Goal: Communication & Community: Answer question/provide support

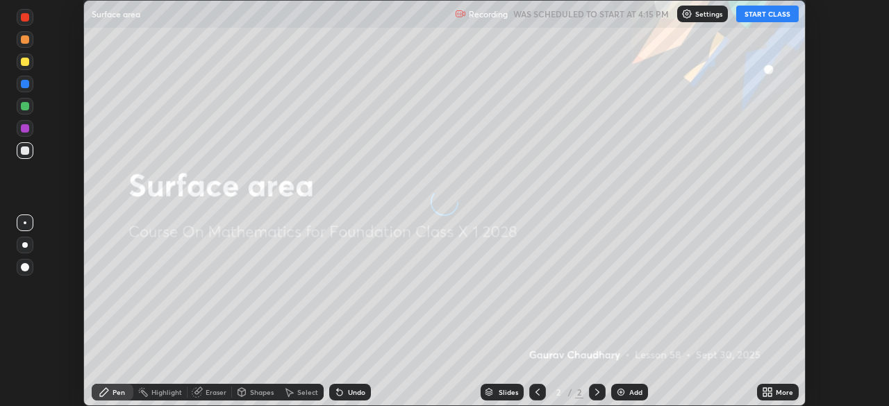
scroll to position [406, 889]
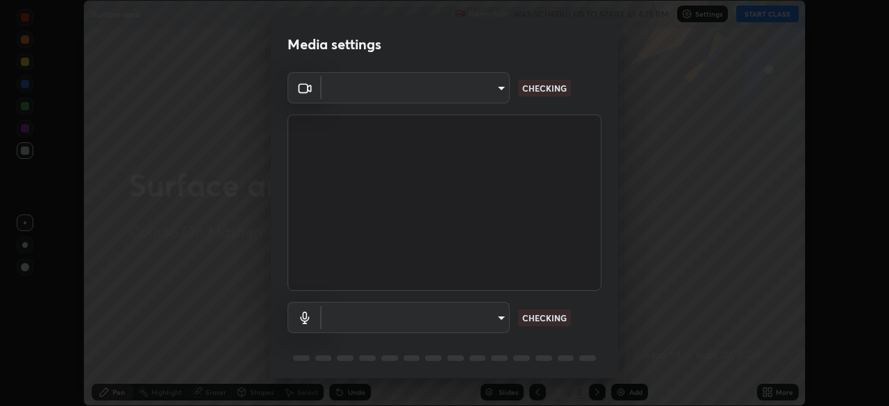
type input "6fd5a11214182fe3dbcd63879dc51230d69f1da36812afabedb7f77605f255ed"
click at [479, 323] on body "Erase all Surface area Recording WAS SCHEDULED TO START AT 4:15 PM Settings STA…" at bounding box center [444, 203] width 889 height 406
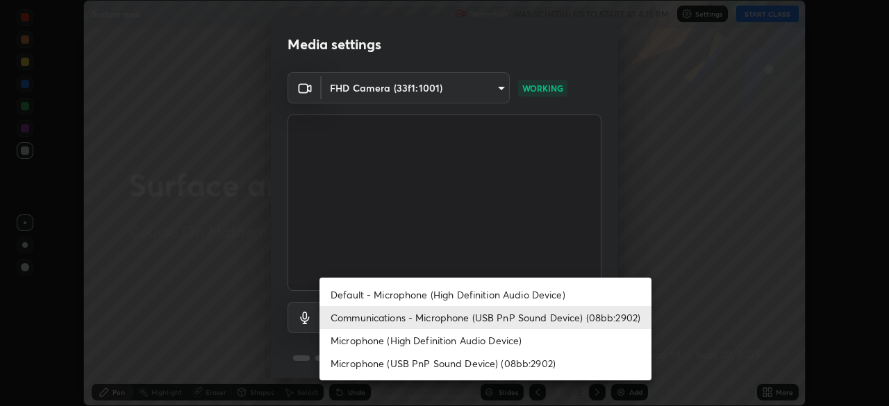
click at [474, 293] on li "Default - Microphone (High Definition Audio Device)" at bounding box center [486, 294] width 332 height 23
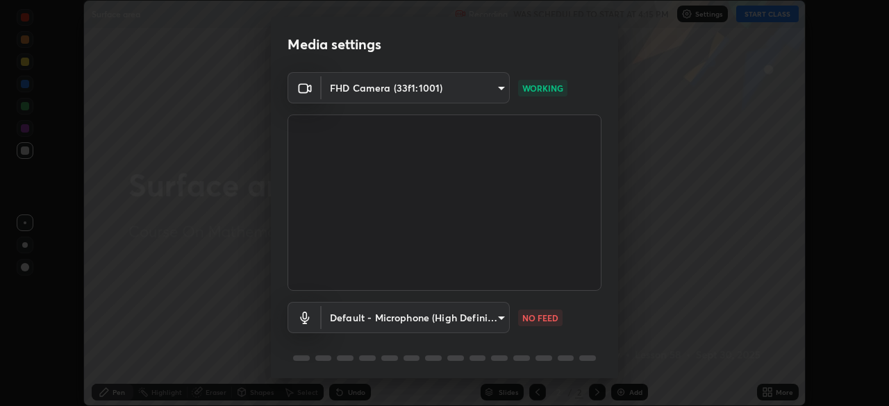
click at [424, 312] on body "Erase all Surface area Recording WAS SCHEDULED TO START AT 4:15 PM Settings STA…" at bounding box center [444, 203] width 889 height 406
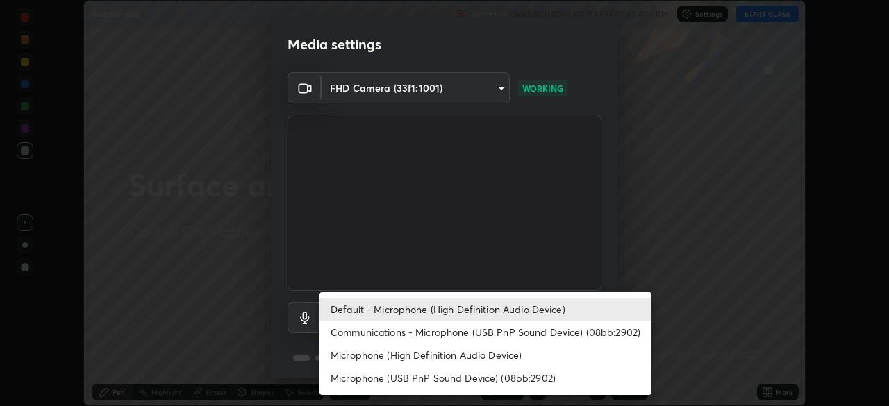
click at [425, 328] on li "Communications - Microphone (USB PnP Sound Device) (08bb:2902)" at bounding box center [486, 332] width 332 height 23
type input "communications"
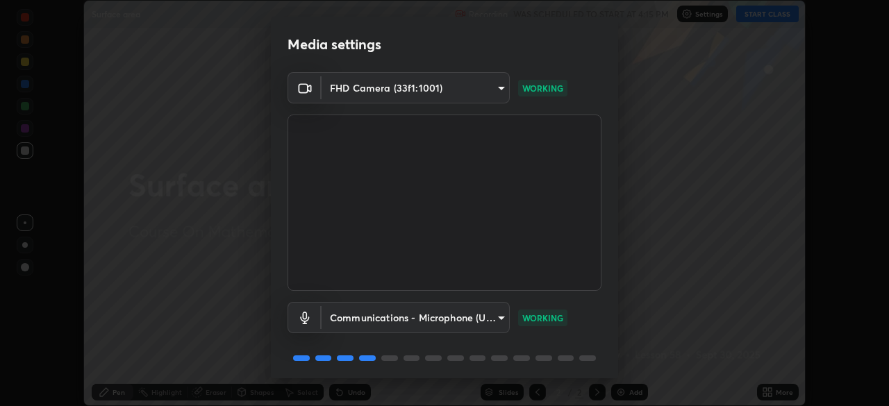
scroll to position [49, 0]
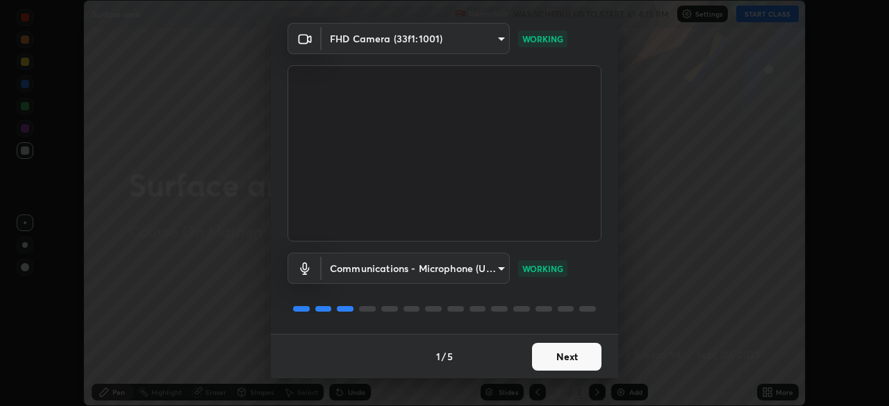
click at [552, 361] on button "Next" at bounding box center [566, 357] width 69 height 28
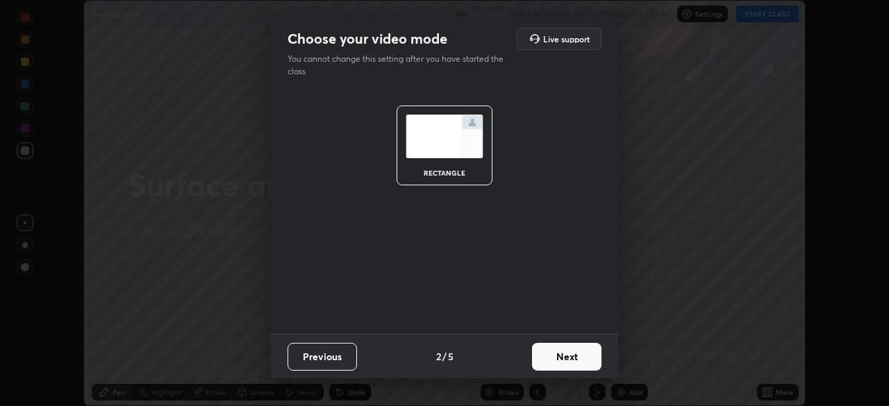
scroll to position [0, 0]
click at [559, 361] on button "Next" at bounding box center [566, 357] width 69 height 28
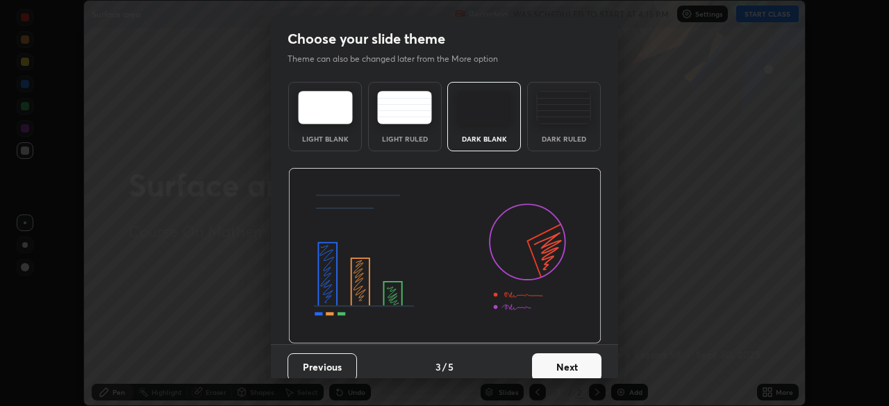
click at [578, 354] on button "Next" at bounding box center [566, 368] width 69 height 28
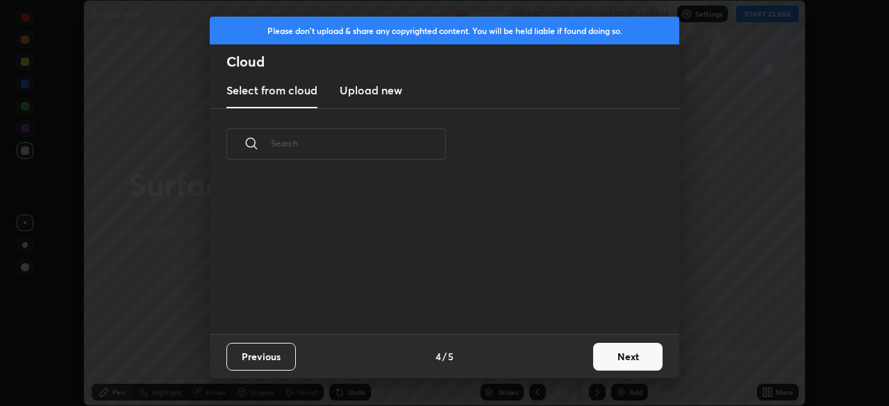
click at [618, 357] on button "Next" at bounding box center [627, 357] width 69 height 28
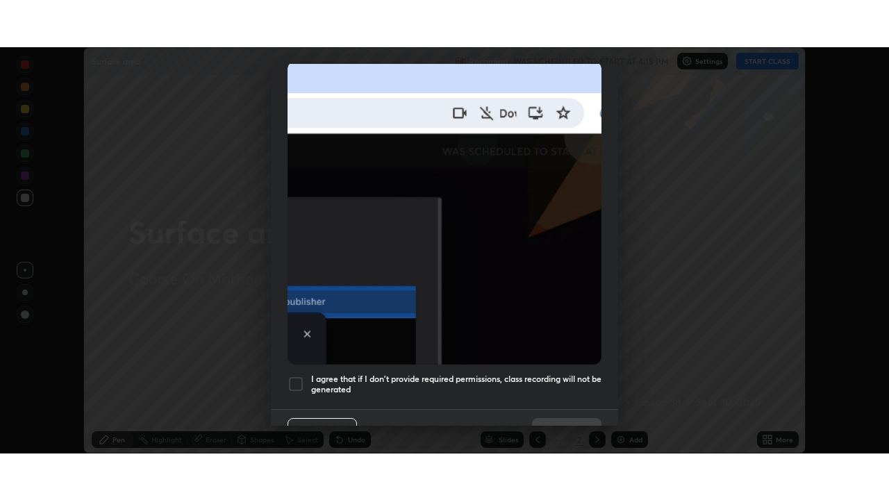
scroll to position [333, 0]
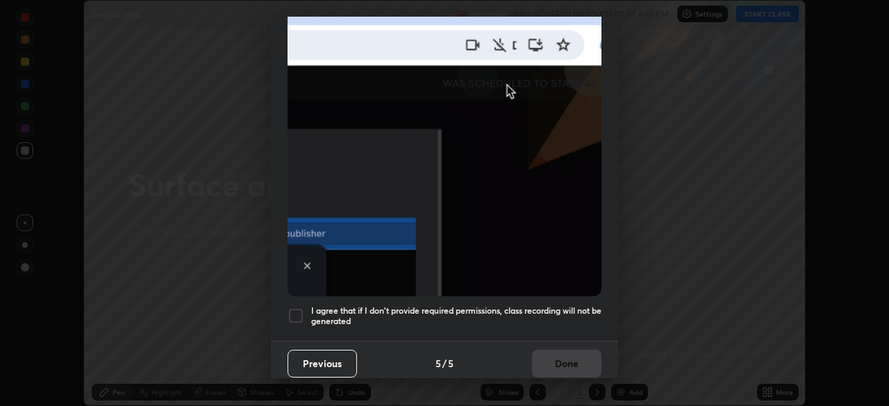
click at [292, 312] on div at bounding box center [296, 316] width 17 height 17
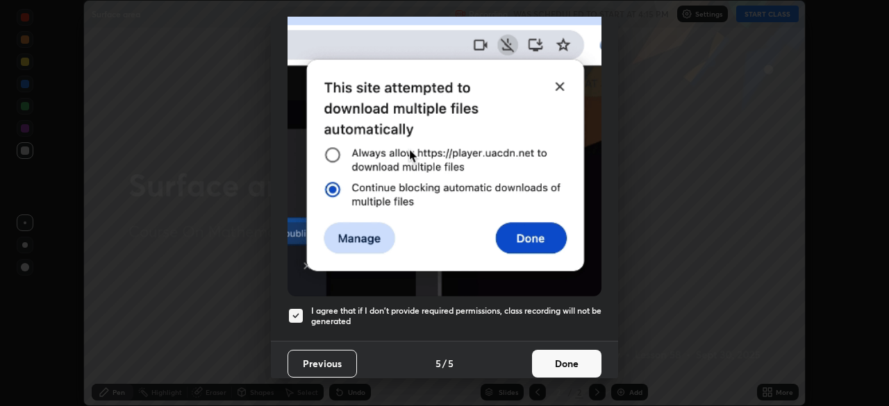
click at [562, 370] on button "Done" at bounding box center [566, 364] width 69 height 28
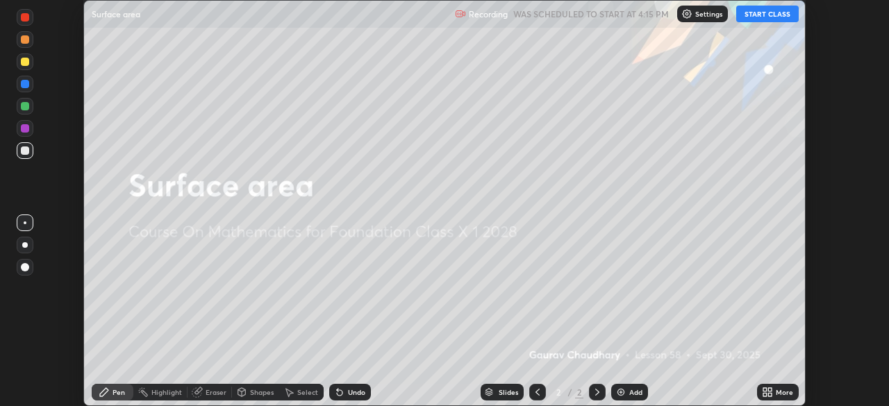
click at [758, 15] on button "START CLASS" at bounding box center [767, 14] width 63 height 17
click at [770, 390] on icon at bounding box center [769, 389] width 3 height 3
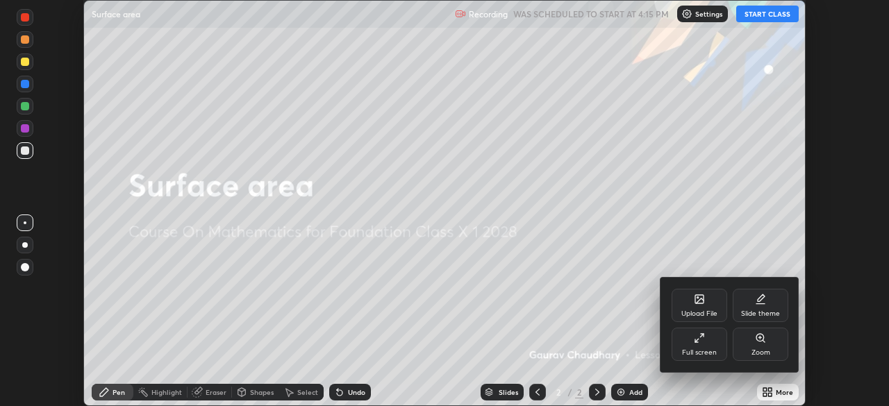
click at [707, 352] on div "Full screen" at bounding box center [699, 352] width 35 height 7
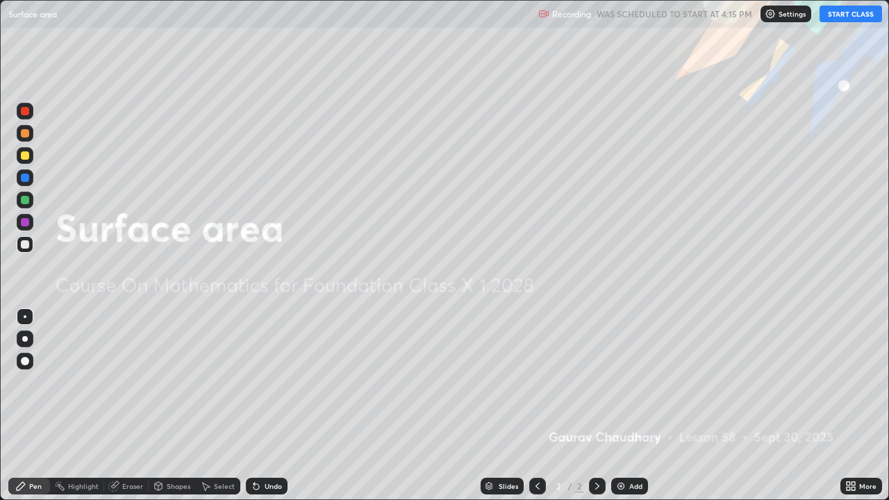
scroll to position [500, 889]
click at [621, 406] on img at bounding box center [621, 486] width 11 height 11
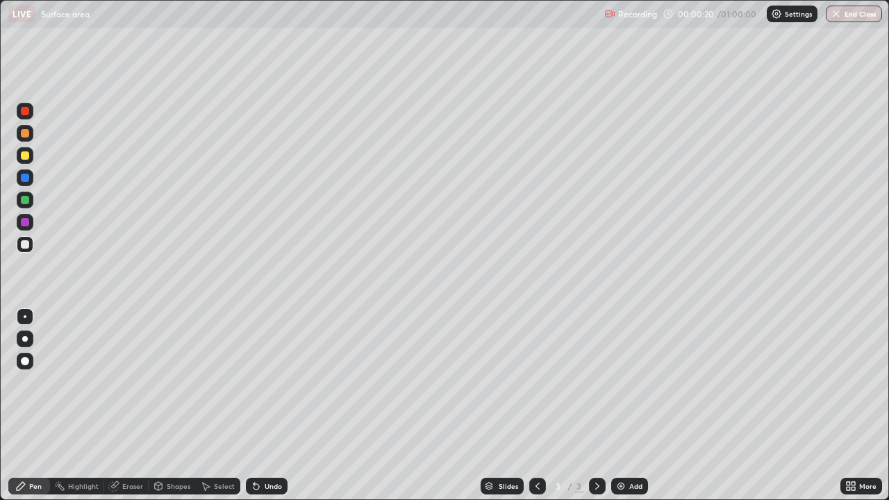
click at [859, 406] on div "More" at bounding box center [867, 486] width 17 height 7
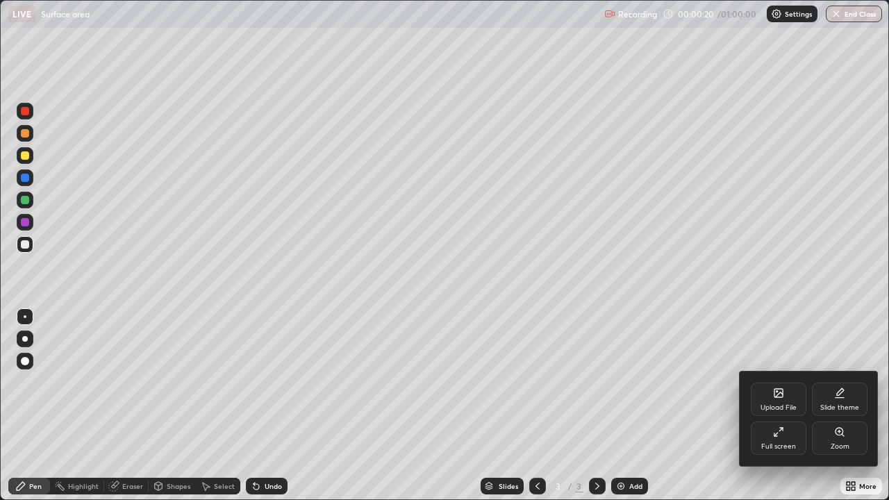
click at [784, 392] on div "Upload File" at bounding box center [779, 399] width 56 height 33
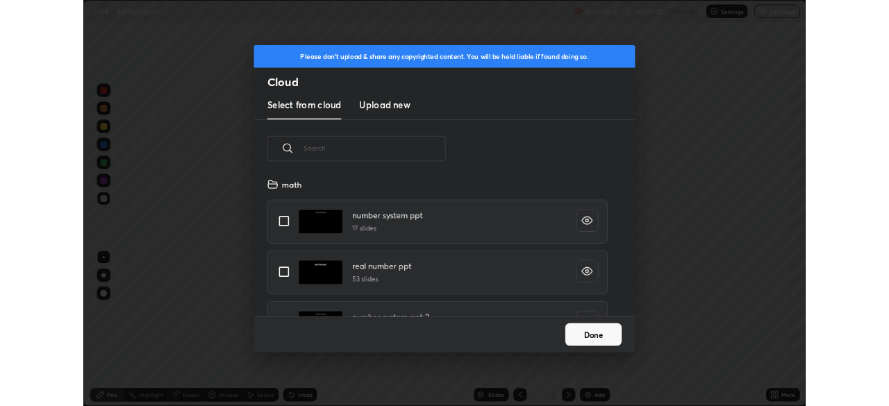
scroll to position [171, 446]
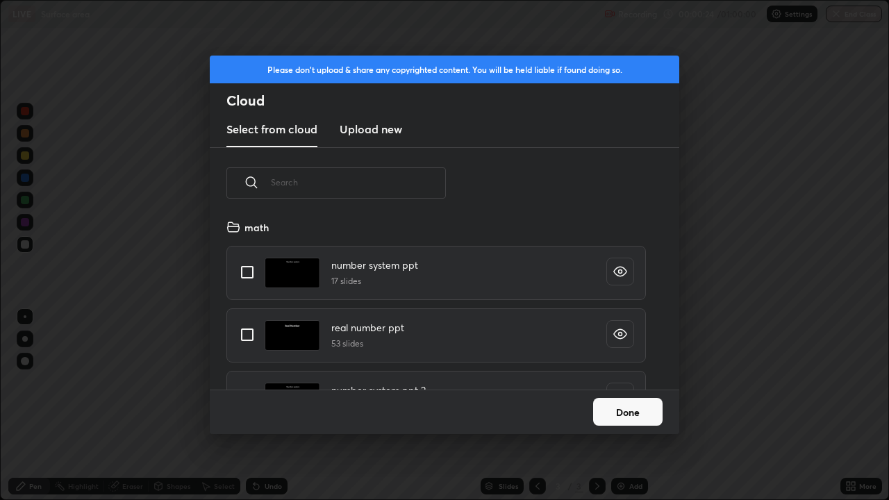
click at [381, 135] on h3 "Upload new" at bounding box center [371, 129] width 63 height 17
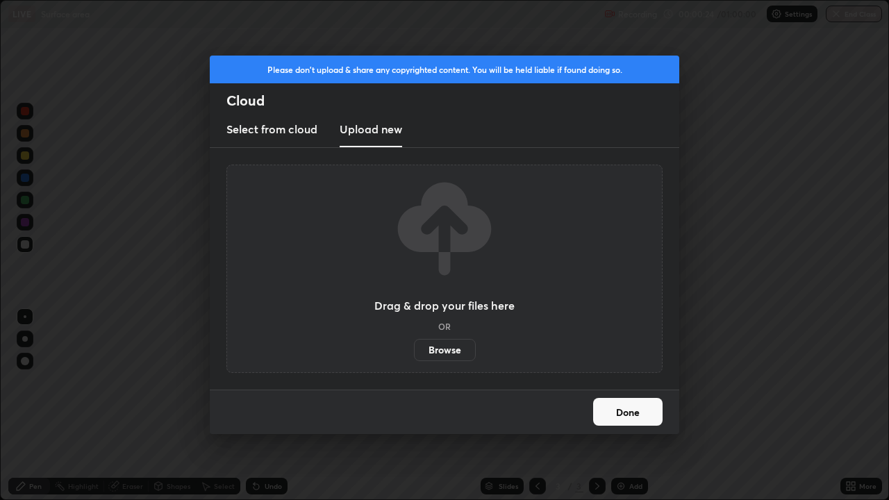
click at [458, 352] on label "Browse" at bounding box center [445, 350] width 62 height 22
click at [414, 352] on input "Browse" at bounding box center [414, 350] width 0 height 22
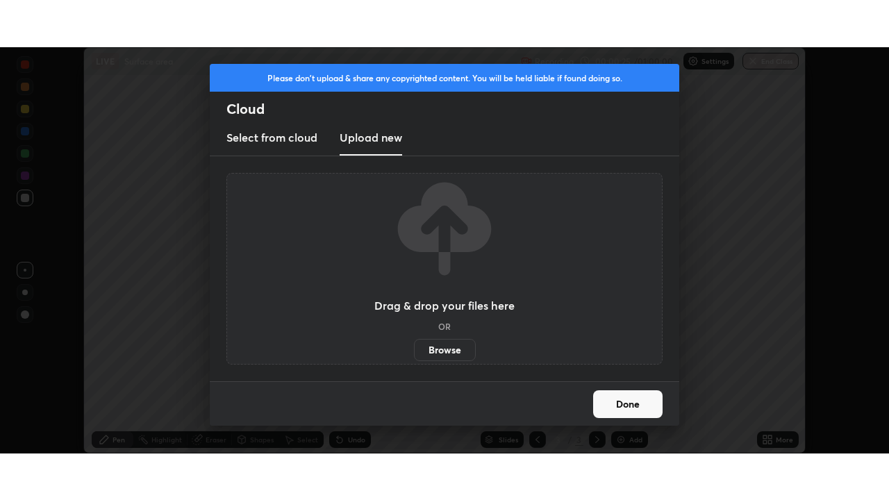
scroll to position [69064, 68581]
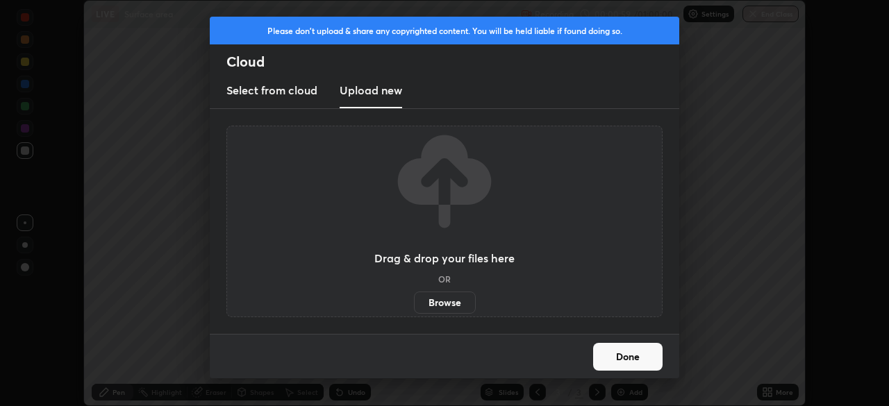
click at [442, 310] on label "Browse" at bounding box center [445, 303] width 62 height 22
click at [414, 310] on input "Browse" at bounding box center [414, 303] width 0 height 22
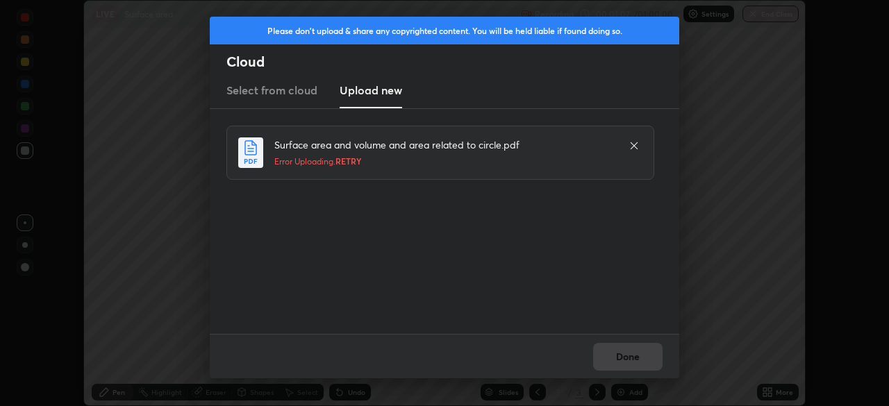
click at [631, 145] on icon at bounding box center [634, 145] width 11 height 11
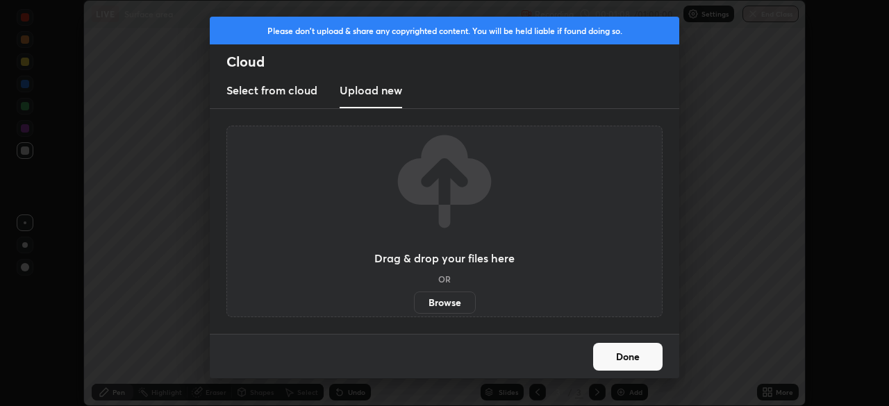
click at [449, 303] on label "Browse" at bounding box center [445, 303] width 62 height 22
click at [414, 303] on input "Browse" at bounding box center [414, 303] width 0 height 22
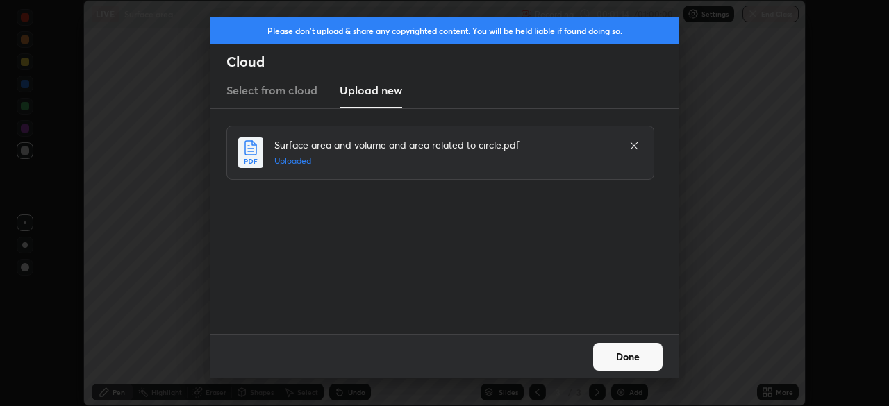
click at [615, 361] on button "Done" at bounding box center [627, 357] width 69 height 28
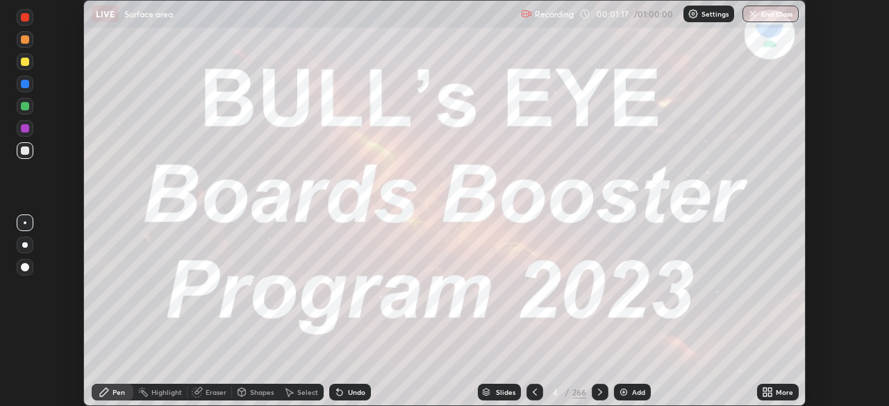
click at [770, 391] on icon at bounding box center [769, 389] width 3 height 3
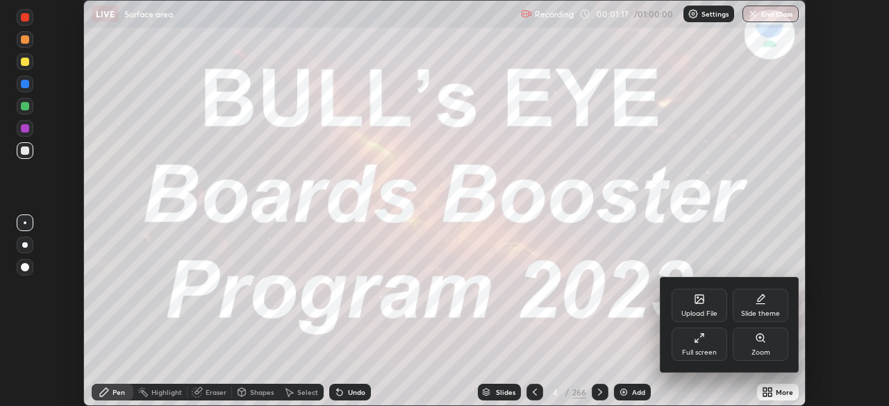
click at [707, 346] on div "Full screen" at bounding box center [700, 344] width 56 height 33
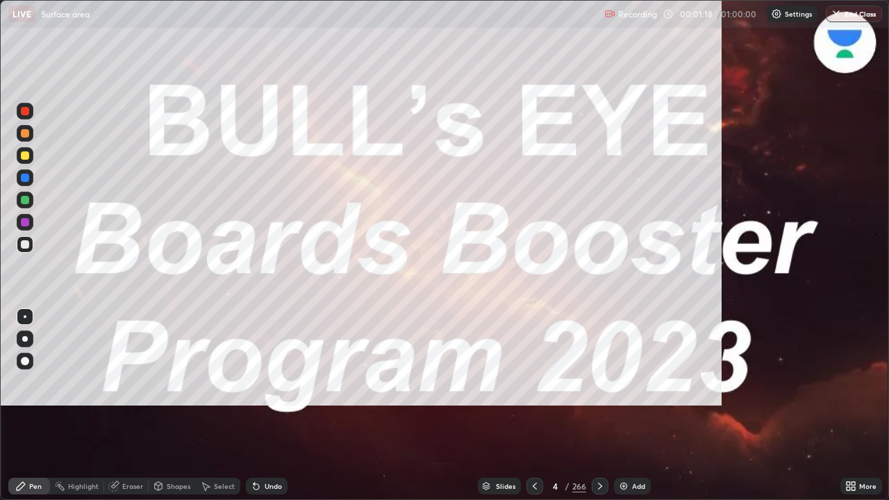
scroll to position [500, 889]
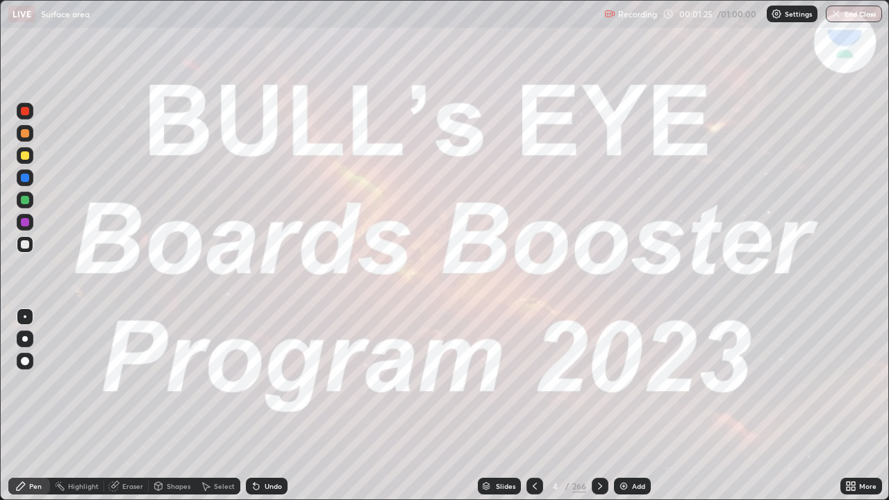
click at [513, 406] on div "Slides" at bounding box center [505, 486] width 19 height 7
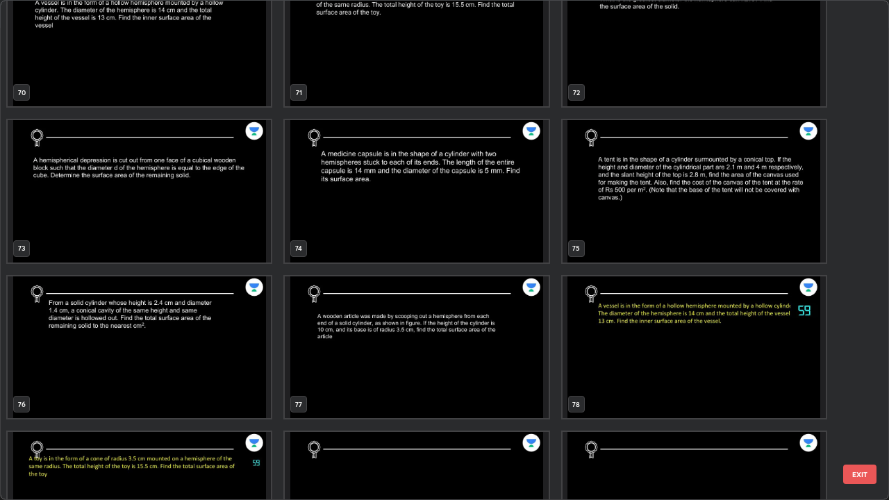
scroll to position [3535, 0]
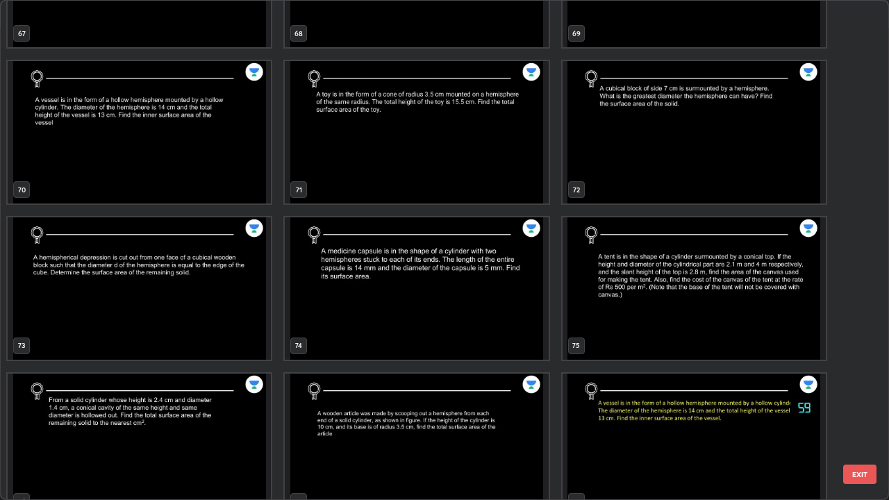
click at [599, 153] on img "grid" at bounding box center [694, 132] width 263 height 142
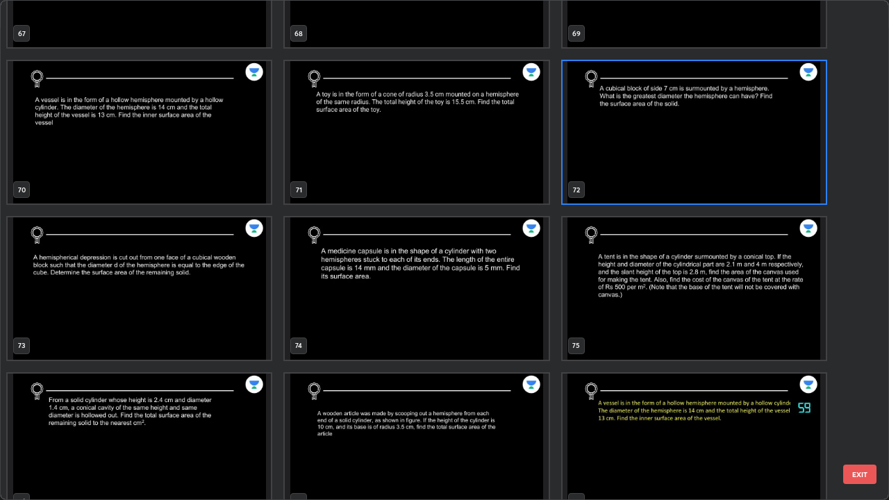
click at [602, 147] on img "grid" at bounding box center [694, 132] width 263 height 142
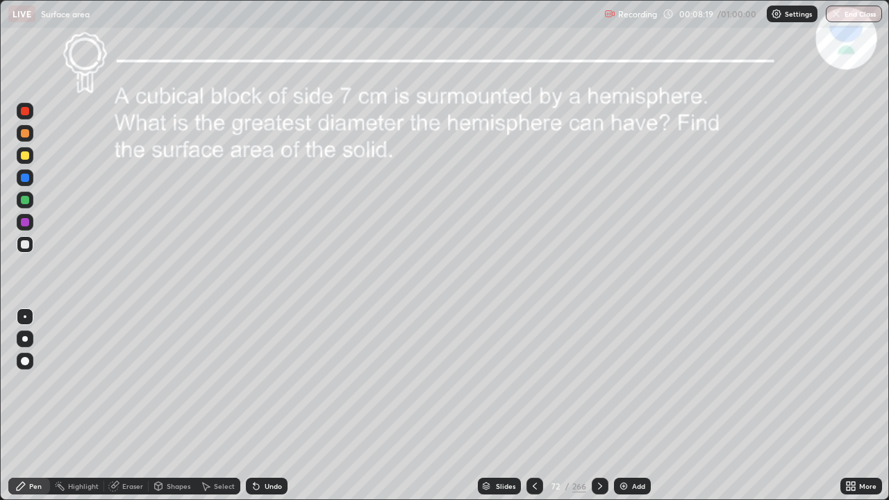
click at [597, 406] on div at bounding box center [600, 486] width 17 height 17
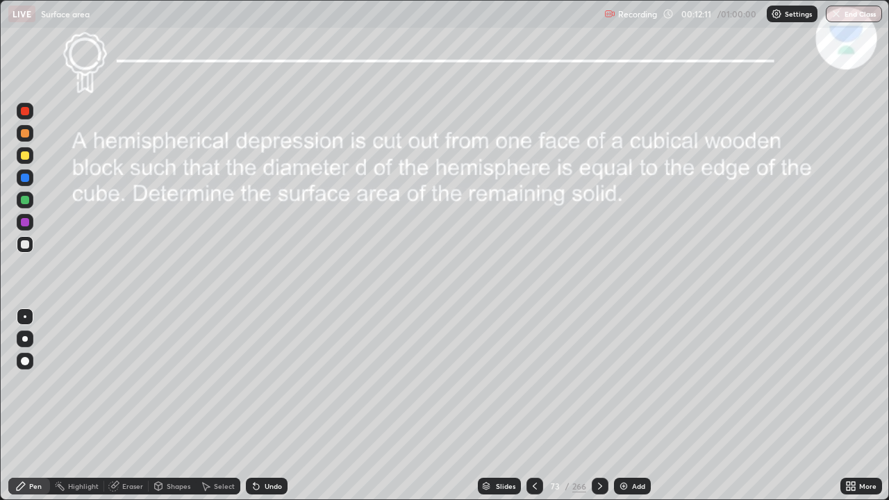
click at [511, 406] on div "Slides" at bounding box center [499, 486] width 43 height 17
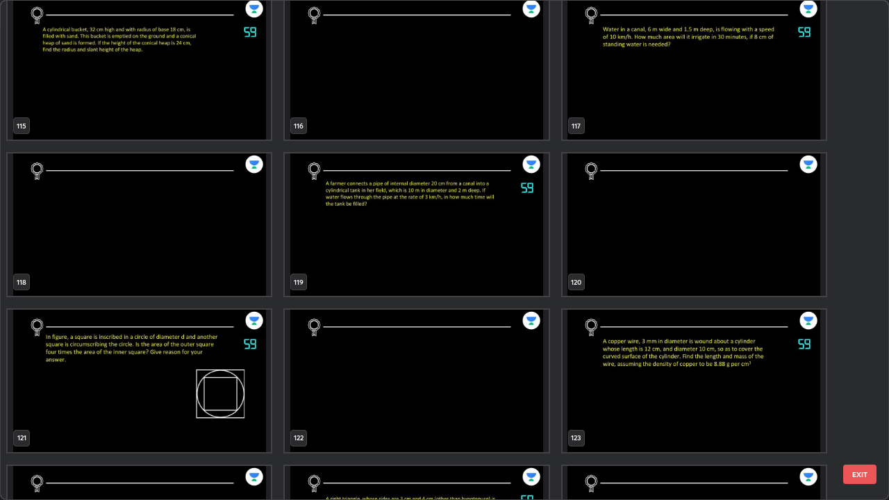
scroll to position [5952, 0]
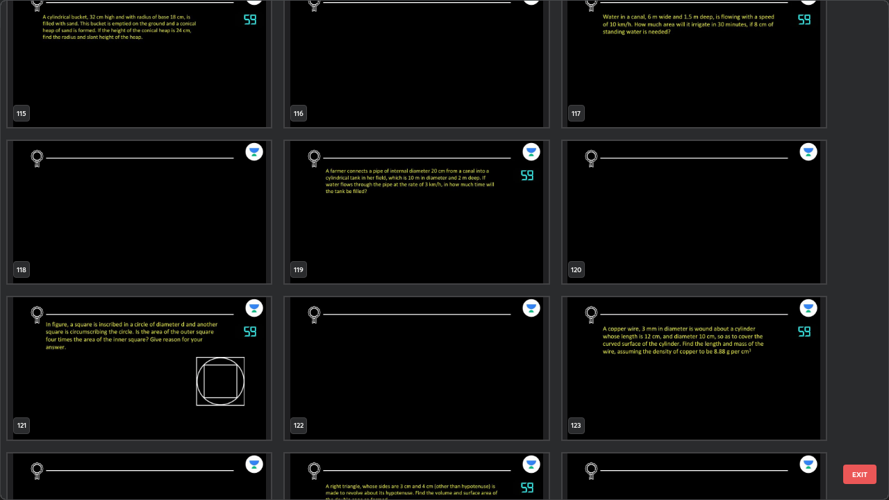
click at [335, 220] on img "grid" at bounding box center [416, 212] width 263 height 142
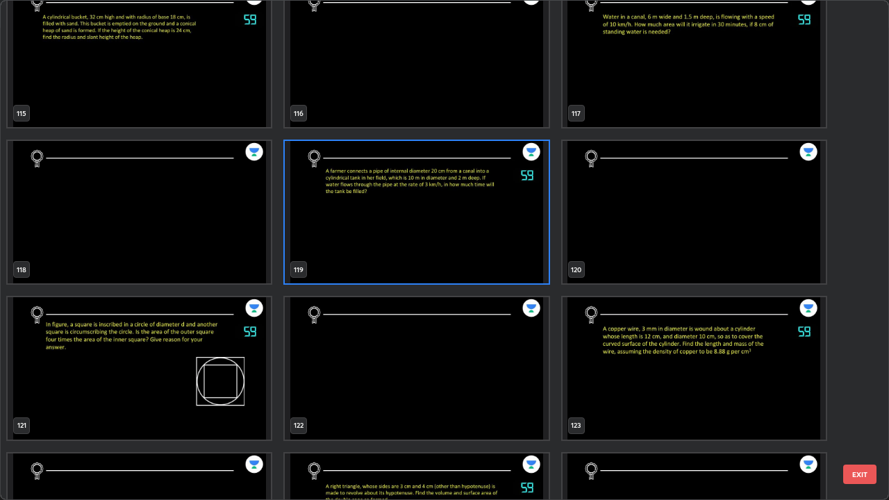
click at [338, 229] on img "grid" at bounding box center [416, 212] width 263 height 142
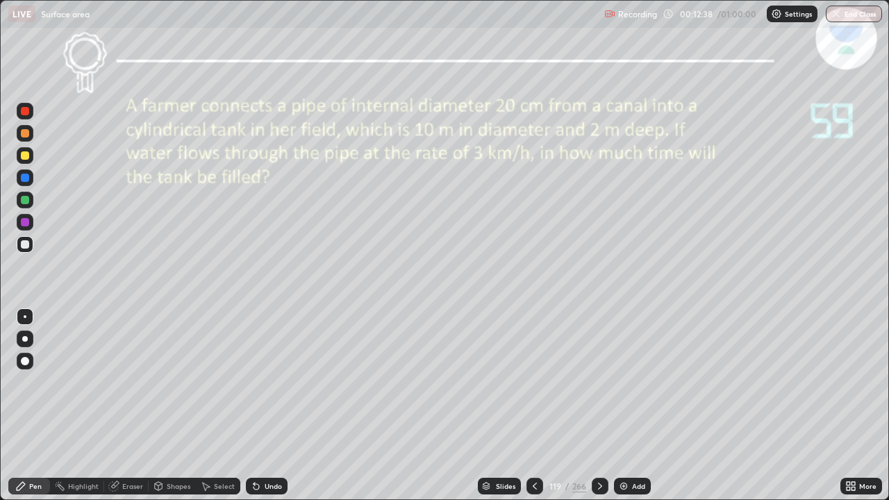
click at [507, 406] on div "Slides" at bounding box center [505, 486] width 19 height 7
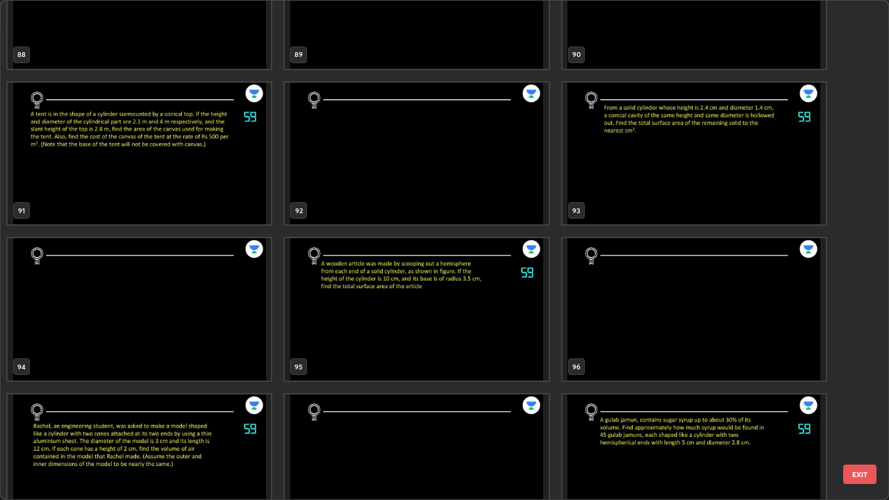
scroll to position [4597, 0]
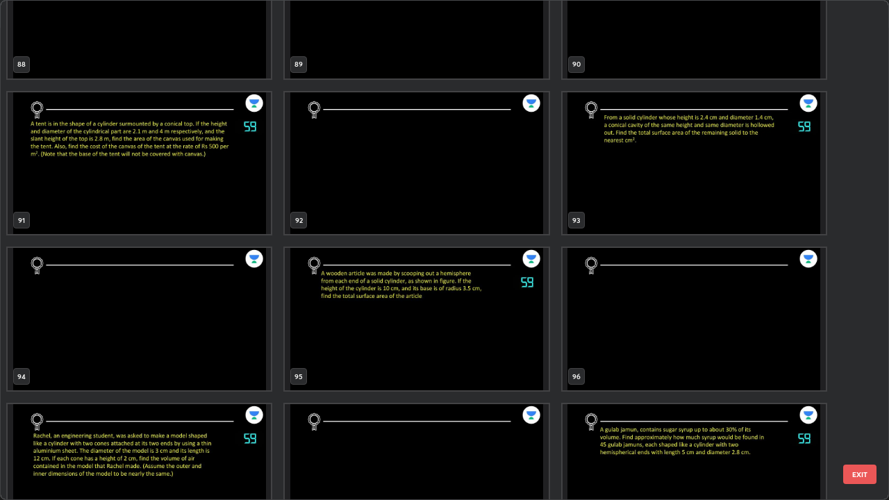
click at [716, 181] on img "grid" at bounding box center [694, 163] width 263 height 142
click at [717, 178] on img "grid" at bounding box center [694, 163] width 263 height 142
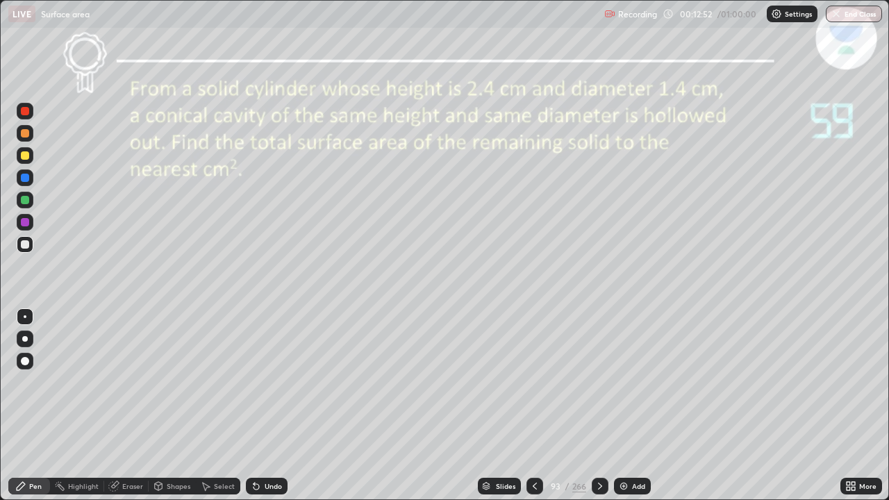
click at [517, 406] on div "Slides" at bounding box center [499, 486] width 43 height 17
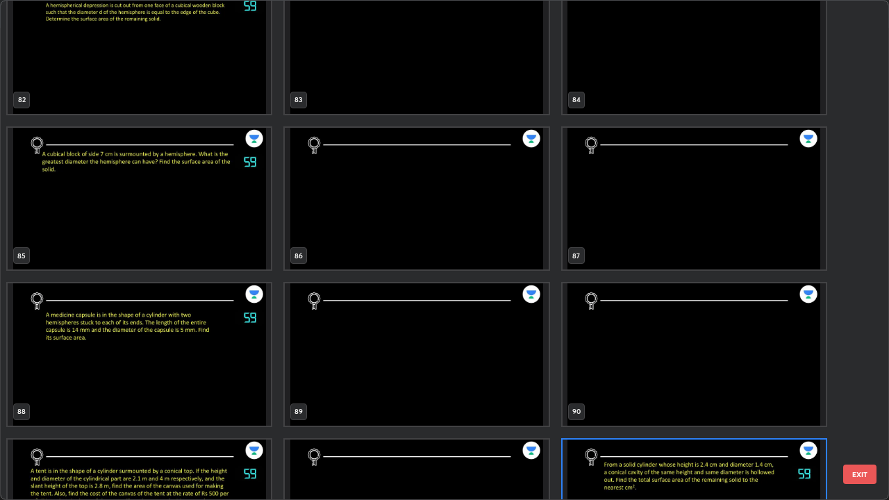
scroll to position [4249, 0]
click at [149, 345] on img "grid" at bounding box center [139, 355] width 263 height 142
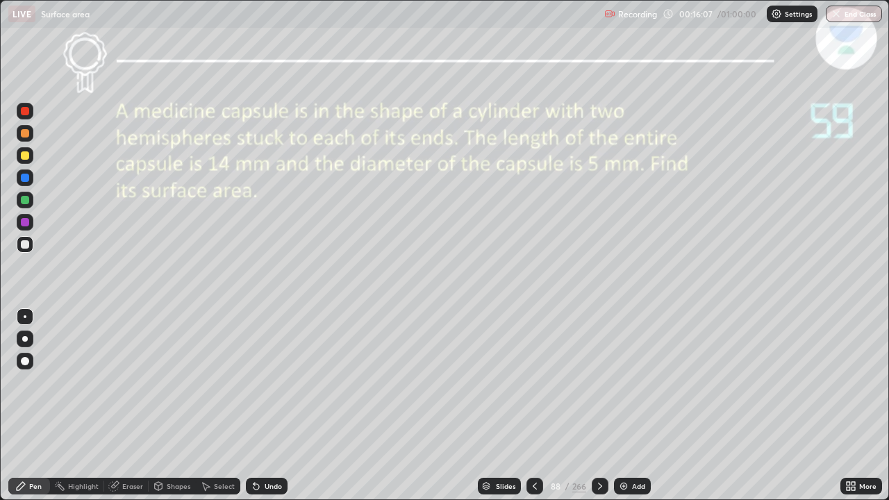
click at [268, 406] on div "Undo" at bounding box center [273, 486] width 17 height 7
click at [629, 406] on div "Add" at bounding box center [632, 486] width 37 height 17
click at [486, 406] on icon at bounding box center [486, 484] width 7 height 3
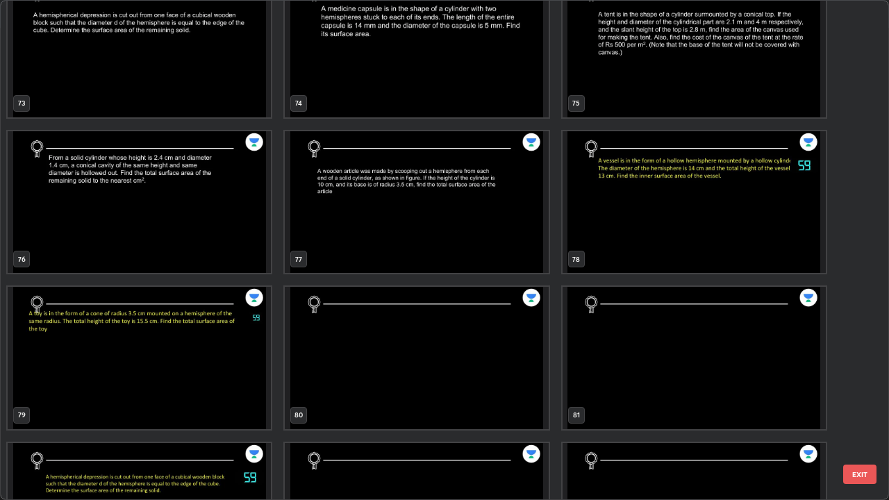
scroll to position [3714, 0]
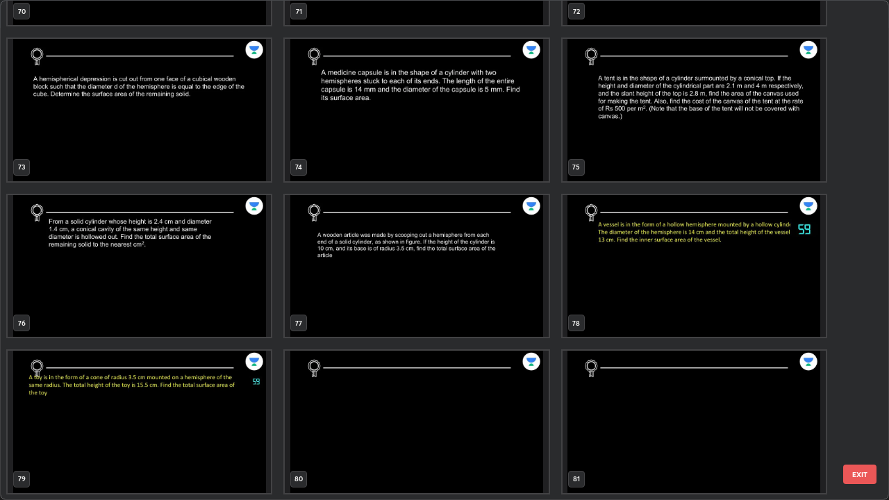
click at [653, 150] on img "grid" at bounding box center [694, 110] width 263 height 142
click at [653, 151] on img "grid" at bounding box center [694, 110] width 263 height 142
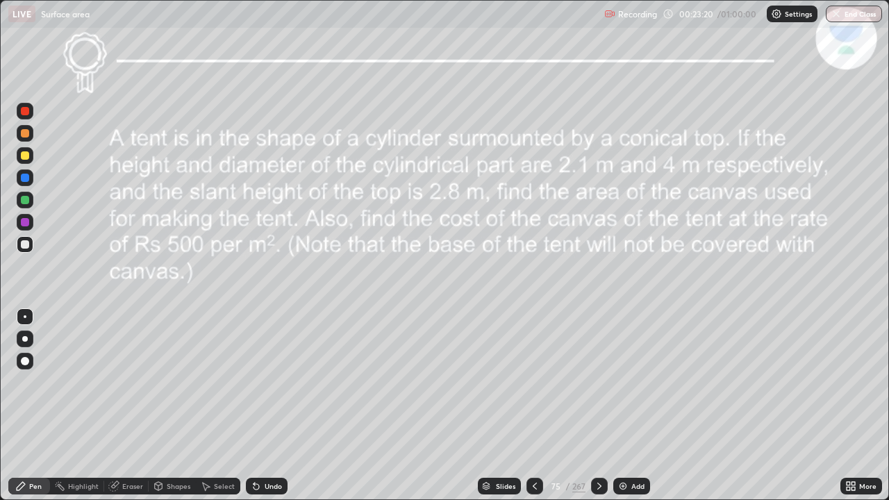
click at [598, 406] on icon at bounding box center [599, 486] width 11 height 11
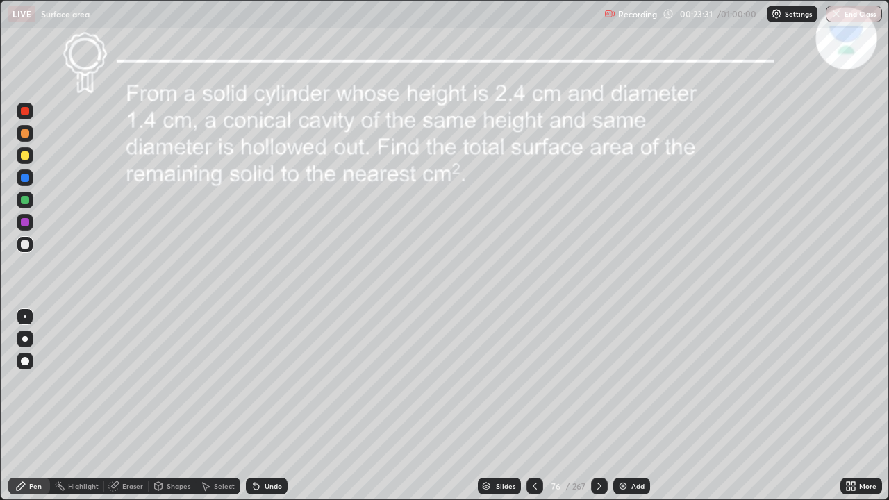
click at [641, 406] on div "Add" at bounding box center [631, 486] width 37 height 17
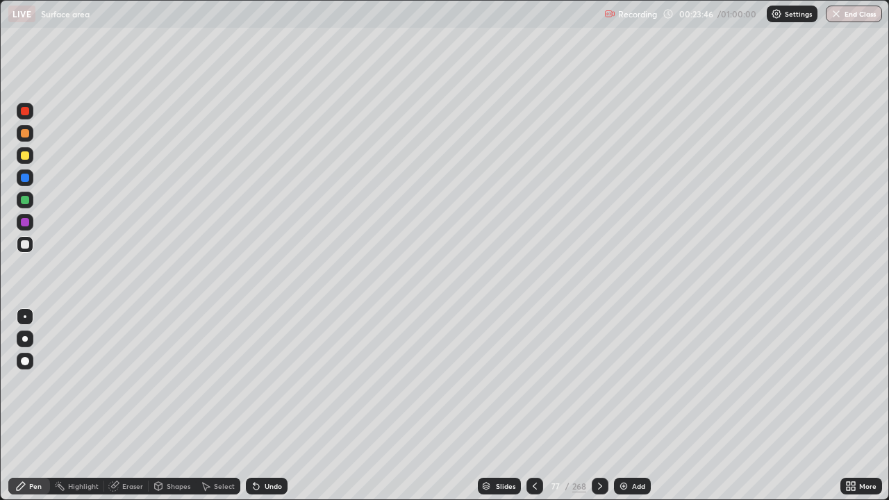
click at [270, 406] on div "Undo" at bounding box center [267, 486] width 42 height 17
click at [499, 406] on div "Slides" at bounding box center [505, 486] width 19 height 7
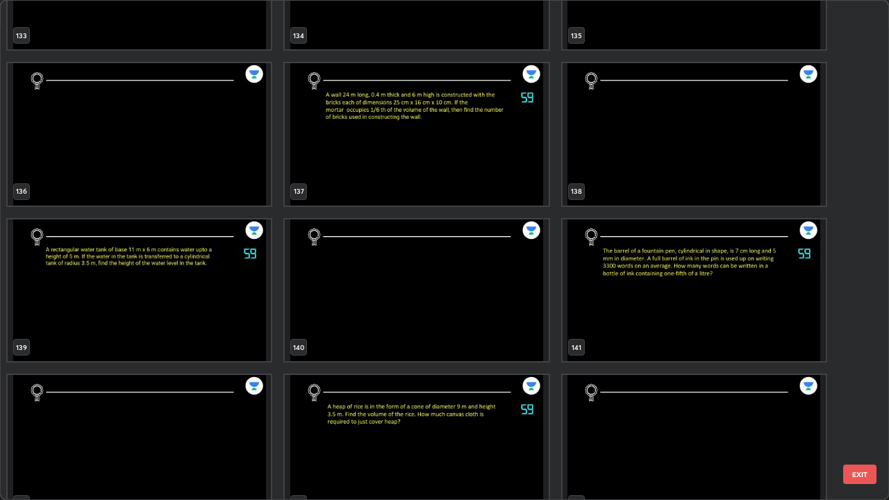
scroll to position [6955, 0]
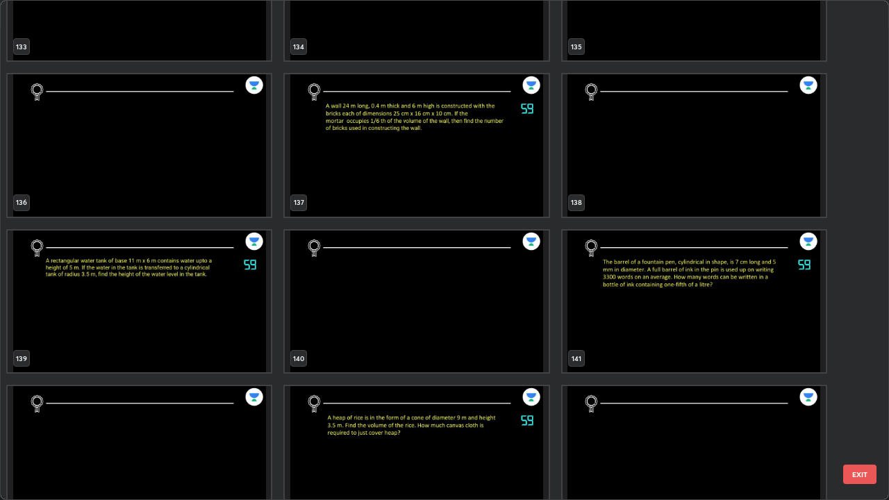
click at [614, 320] on img "grid" at bounding box center [694, 302] width 263 height 142
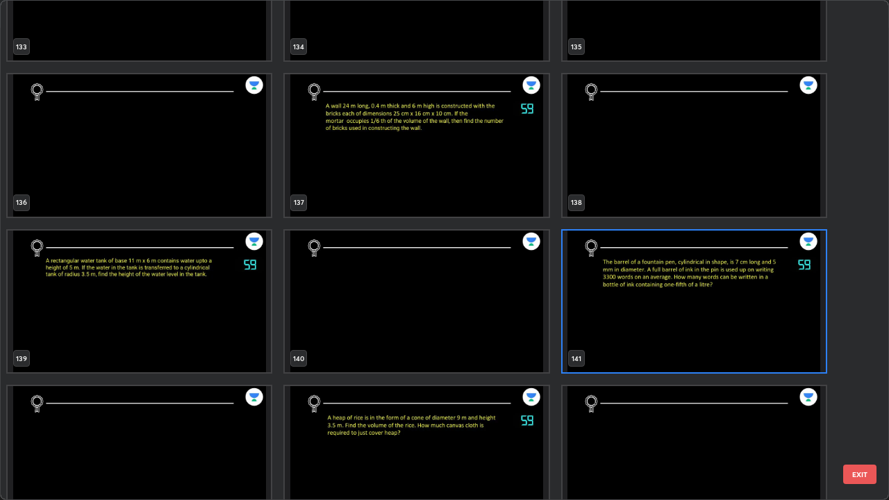
click at [617, 325] on img "grid" at bounding box center [694, 302] width 263 height 142
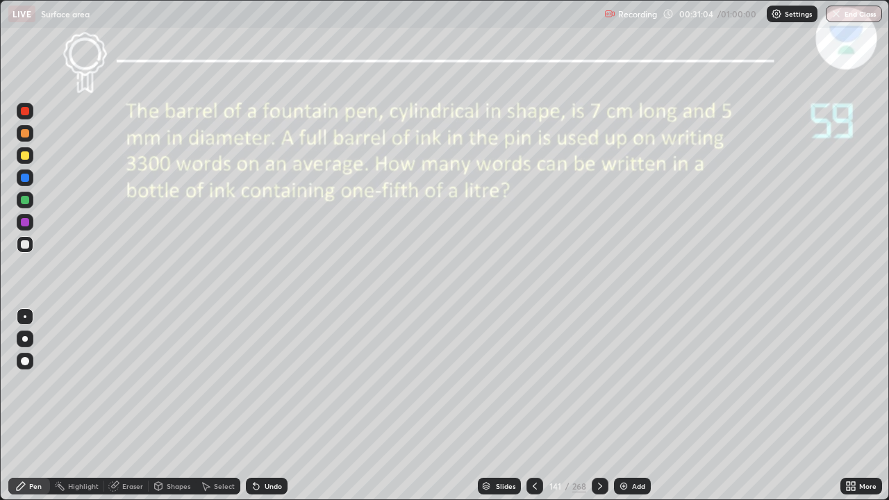
click at [262, 406] on div "Undo" at bounding box center [267, 486] width 42 height 17
click at [124, 406] on div "Eraser" at bounding box center [126, 486] width 44 height 17
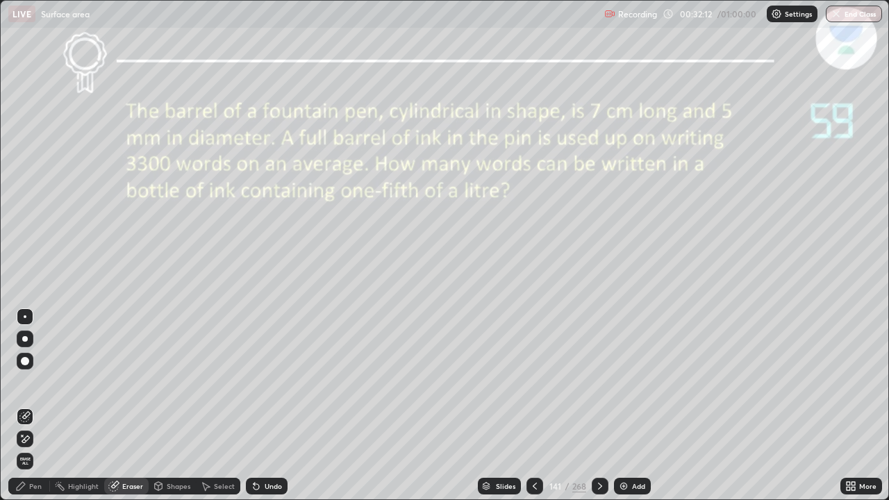
click at [33, 406] on div "Pen" at bounding box center [35, 486] width 13 height 7
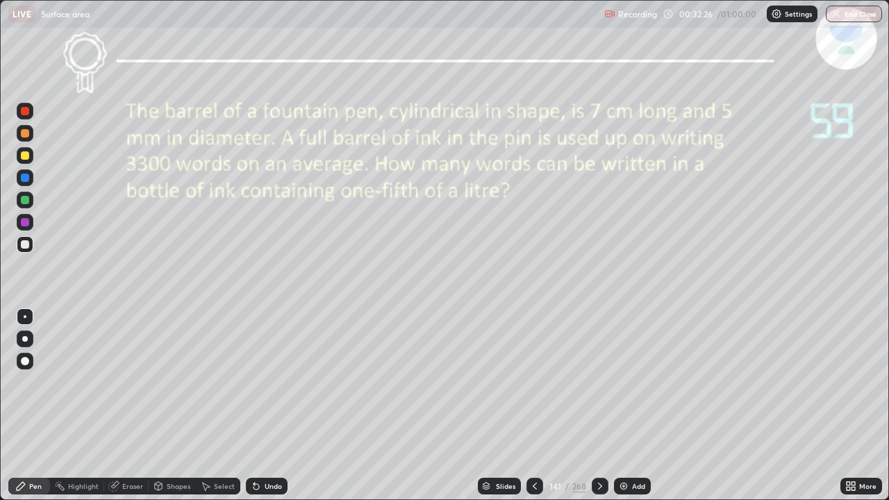
click at [129, 406] on div "Eraser" at bounding box center [132, 486] width 21 height 7
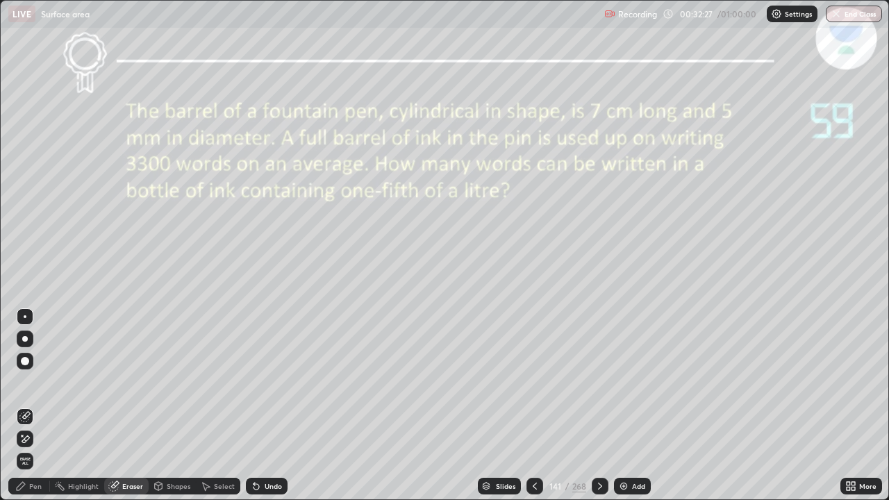
click at [40, 406] on div "Pen" at bounding box center [35, 486] width 13 height 7
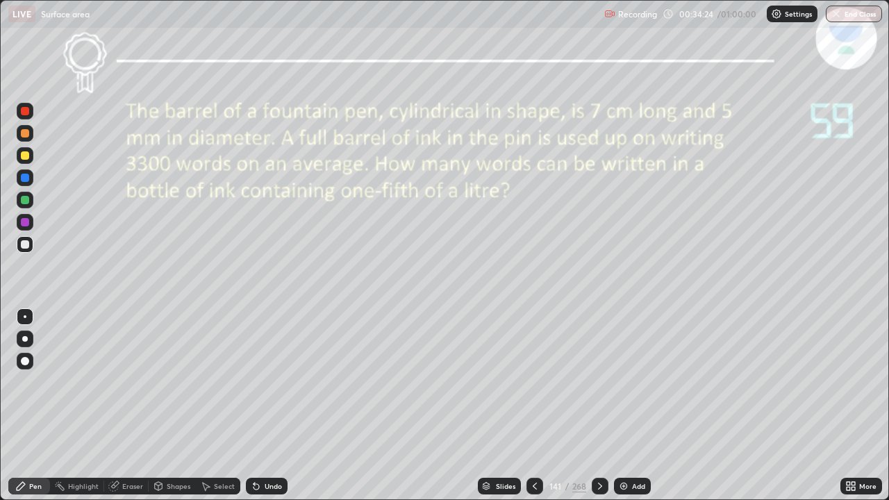
click at [622, 406] on img at bounding box center [623, 486] width 11 height 11
click at [527, 406] on div at bounding box center [535, 486] width 17 height 17
click at [601, 406] on icon at bounding box center [600, 486] width 11 height 11
click at [532, 406] on icon at bounding box center [534, 486] width 11 height 11
click at [627, 406] on img at bounding box center [623, 486] width 11 height 11
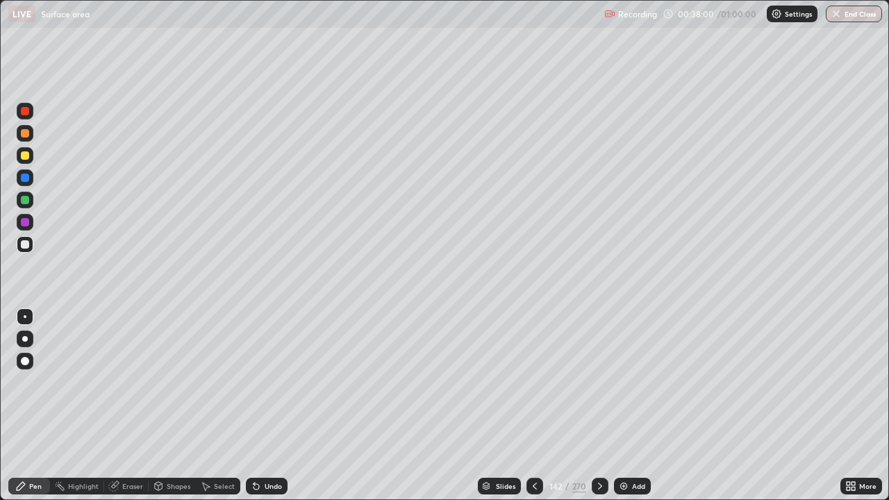
click at [533, 406] on icon at bounding box center [534, 486] width 11 height 11
click at [600, 406] on icon at bounding box center [600, 486] width 11 height 11
click at [600, 406] on div at bounding box center [600, 486] width 17 height 17
click at [534, 406] on icon at bounding box center [534, 486] width 11 height 11
click at [529, 406] on icon at bounding box center [534, 486] width 11 height 11
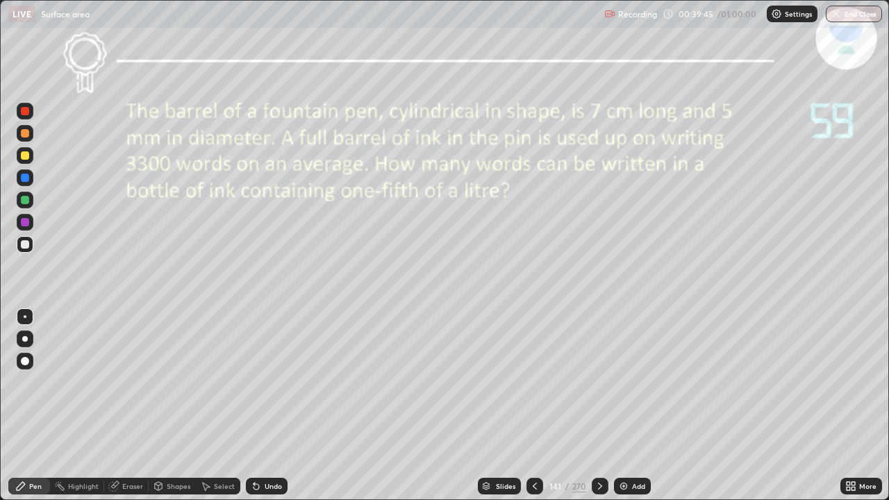
click at [598, 406] on icon at bounding box center [600, 486] width 11 height 11
click at [597, 406] on div at bounding box center [600, 486] width 17 height 17
click at [599, 406] on icon at bounding box center [600, 486] width 11 height 11
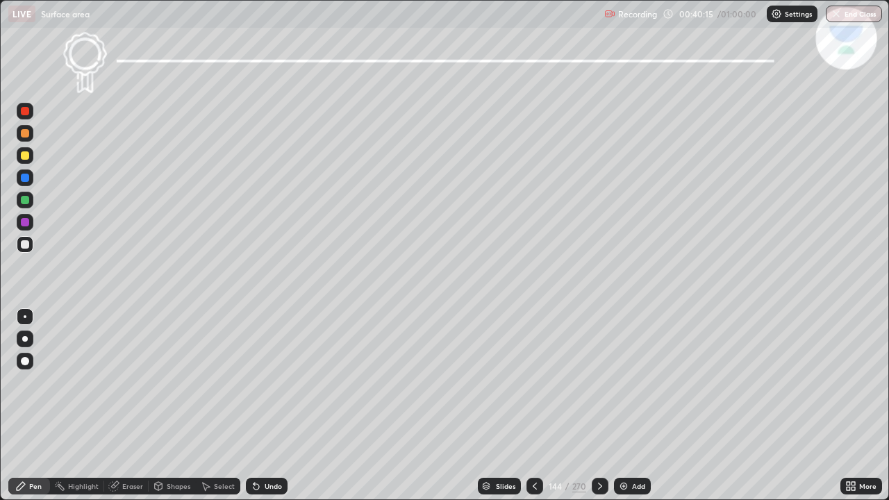
click at [510, 406] on div "Slides" at bounding box center [499, 486] width 43 height 17
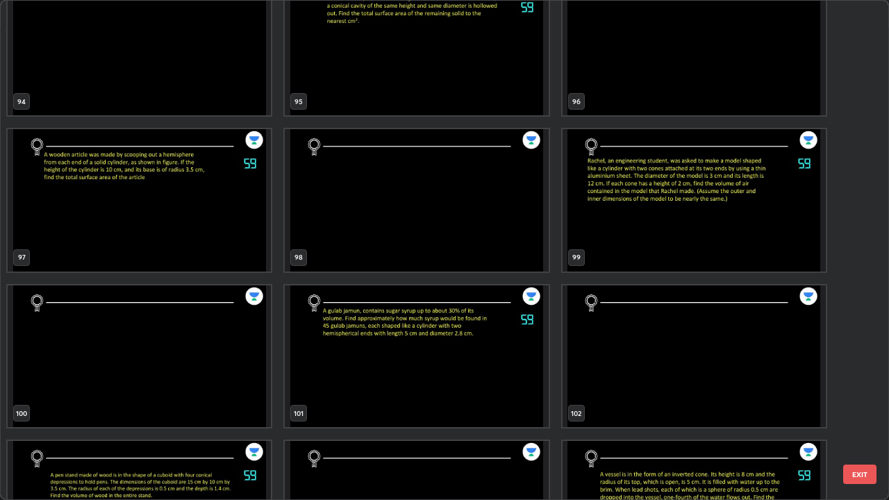
scroll to position [4877, 0]
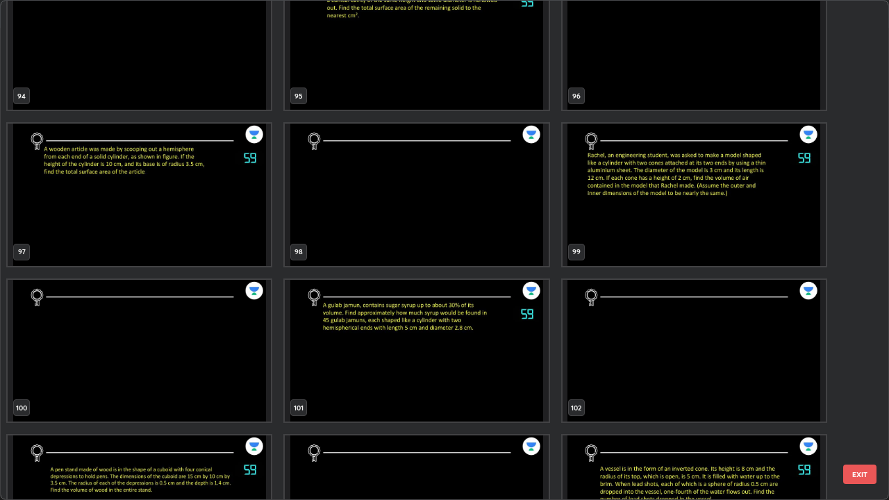
click at [192, 207] on img "grid" at bounding box center [139, 195] width 263 height 142
click at [191, 206] on img "grid" at bounding box center [139, 195] width 263 height 142
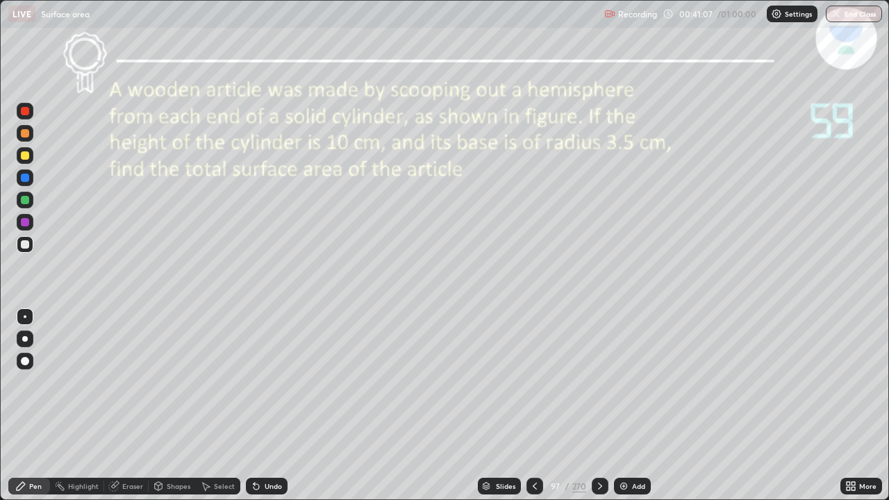
click at [598, 406] on icon at bounding box center [600, 486] width 11 height 11
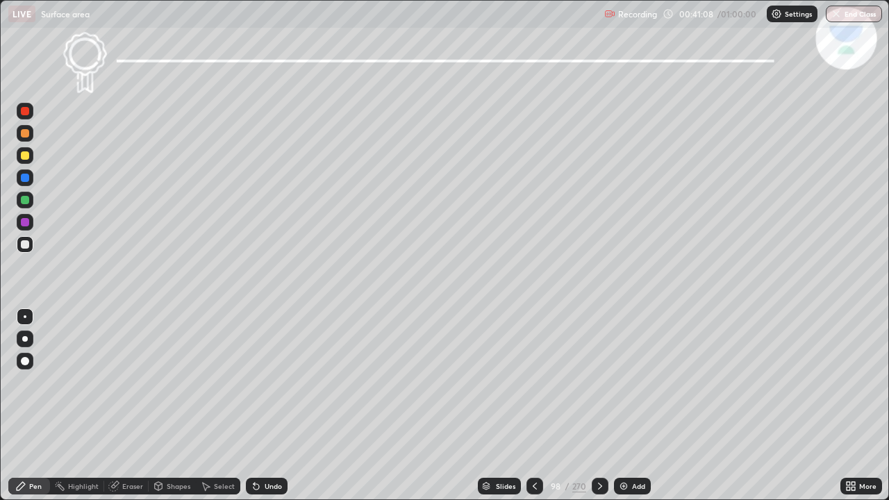
click at [598, 406] on icon at bounding box center [600, 486] width 11 height 11
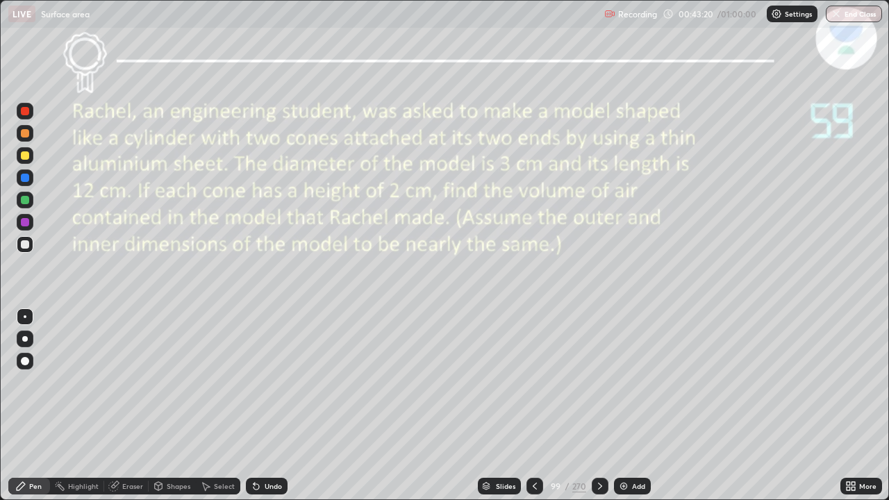
click at [647, 406] on div "Add" at bounding box center [632, 486] width 37 height 17
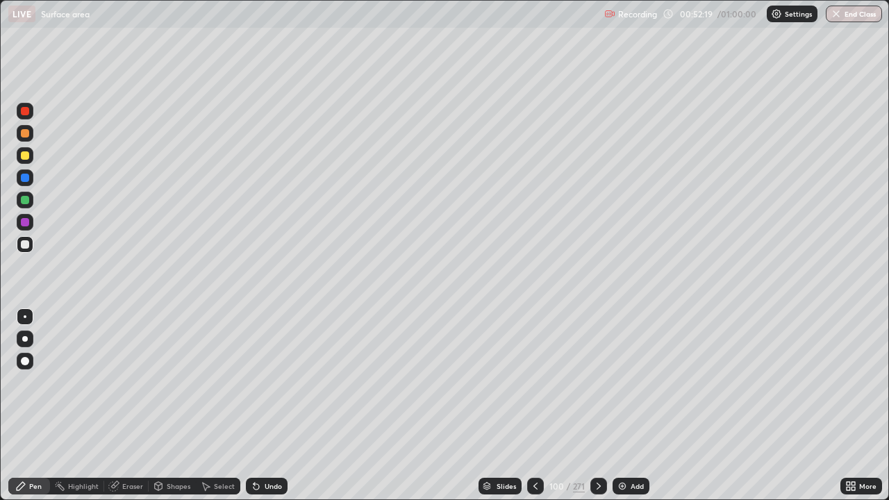
click at [854, 16] on button "End Class" at bounding box center [854, 14] width 56 height 17
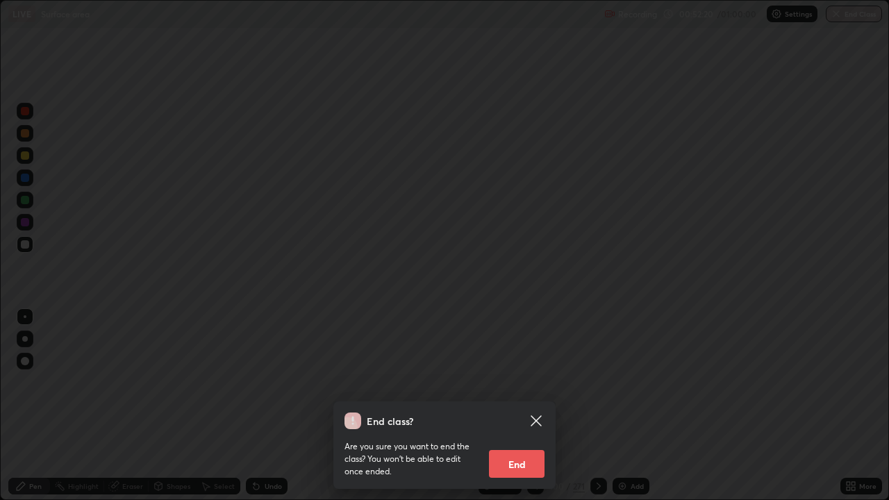
click at [522, 406] on button "End" at bounding box center [517, 464] width 56 height 28
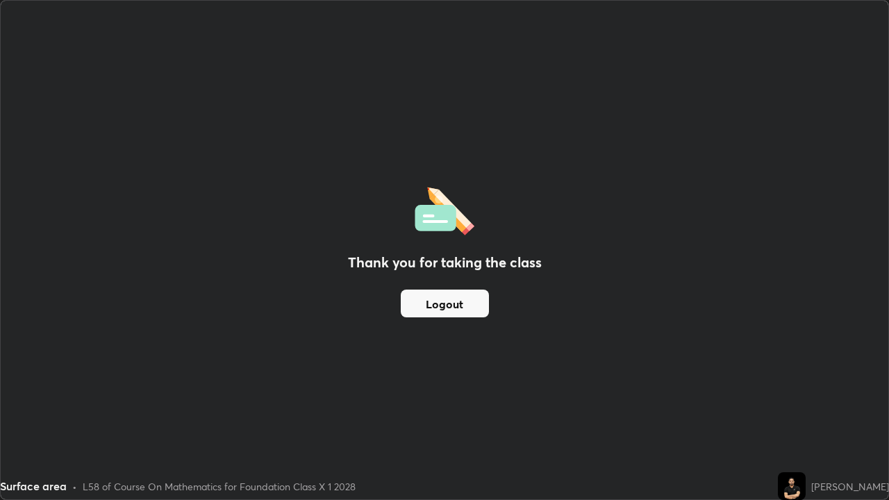
click at [436, 311] on button "Logout" at bounding box center [445, 304] width 88 height 28
